Goal: Information Seeking & Learning: Compare options

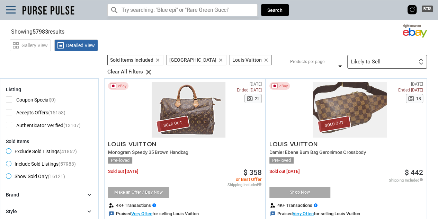
click at [264, 61] on icon "clear" at bounding box center [266, 60] width 5 height 5
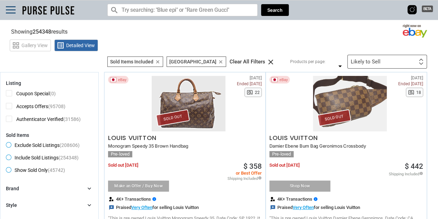
click at [157, 60] on icon "clear" at bounding box center [157, 61] width 5 height 5
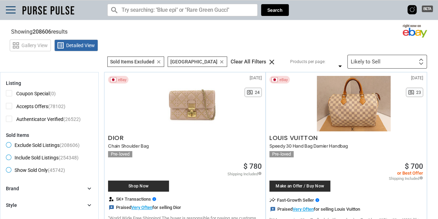
click at [60, 188] on div "Brand chevron_right" at bounding box center [49, 188] width 87 height 7
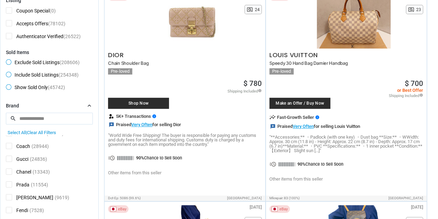
scroll to position [12, 0]
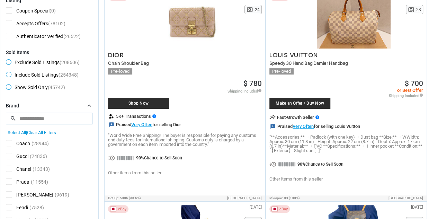
click at [46, 166] on span "(13343)" at bounding box center [41, 169] width 17 height 6
click at [8, 168] on span "Chanel" at bounding box center [18, 170] width 25 height 9
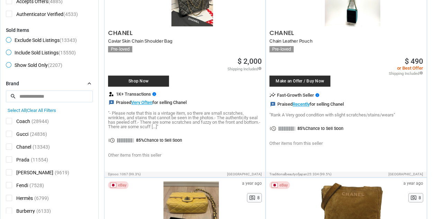
scroll to position [105, 0]
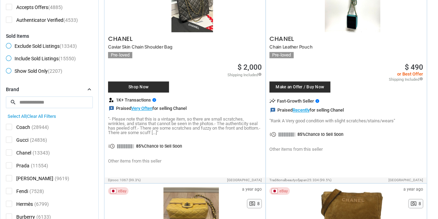
click at [8, 201] on span "Hermès" at bounding box center [19, 205] width 27 height 9
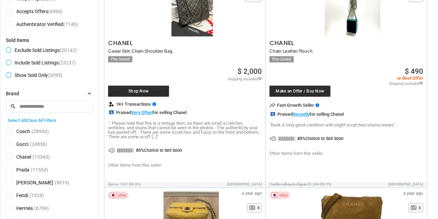
click at [8, 154] on span "Chanel" at bounding box center [18, 158] width 25 height 9
